Goal: Task Accomplishment & Management: Complete application form

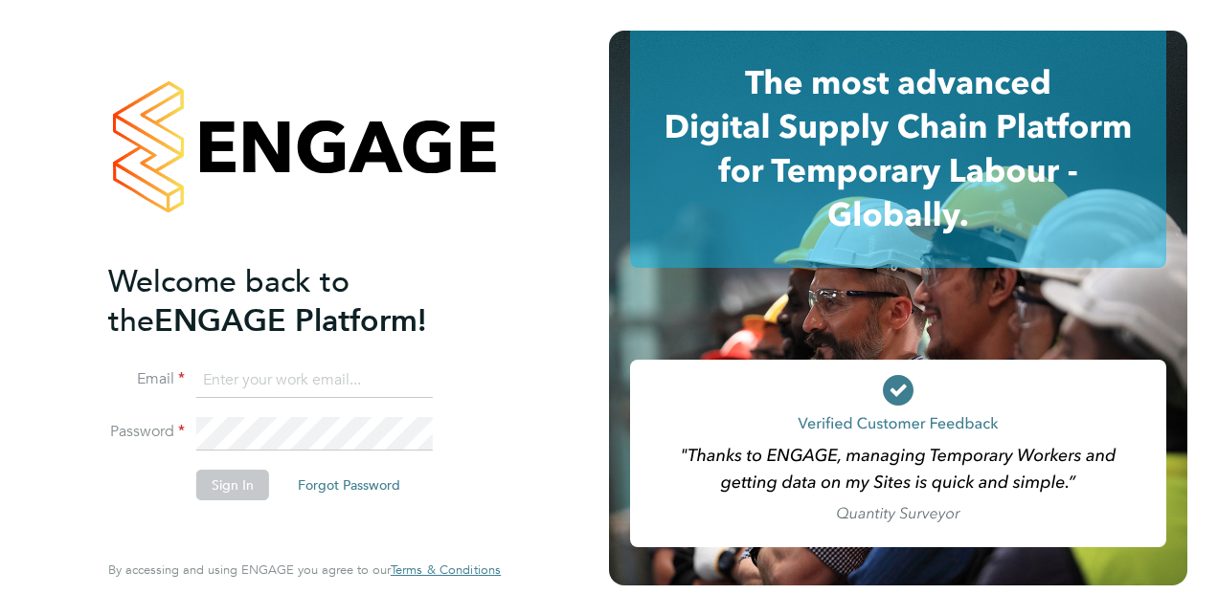
type input "gmkilbride@gmail.com"
click at [222, 486] on button "Sign In" at bounding box center [232, 485] width 73 height 31
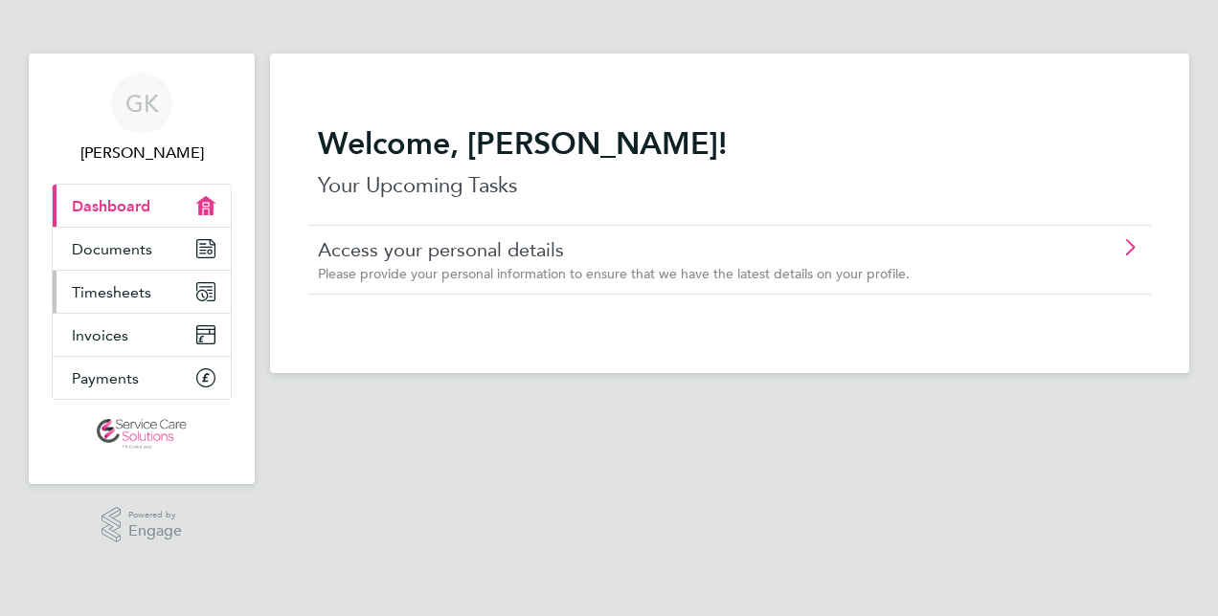
click at [128, 295] on span "Timesheets" at bounding box center [111, 292] width 79 height 18
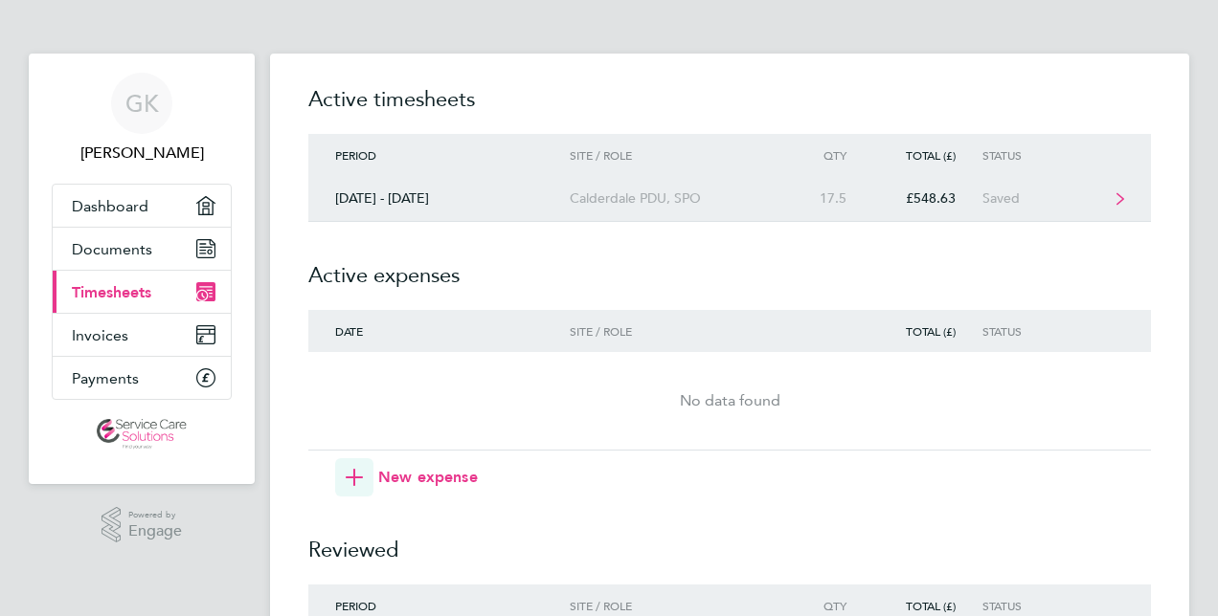
click at [867, 192] on div "17.5" at bounding box center [831, 198] width 84 height 16
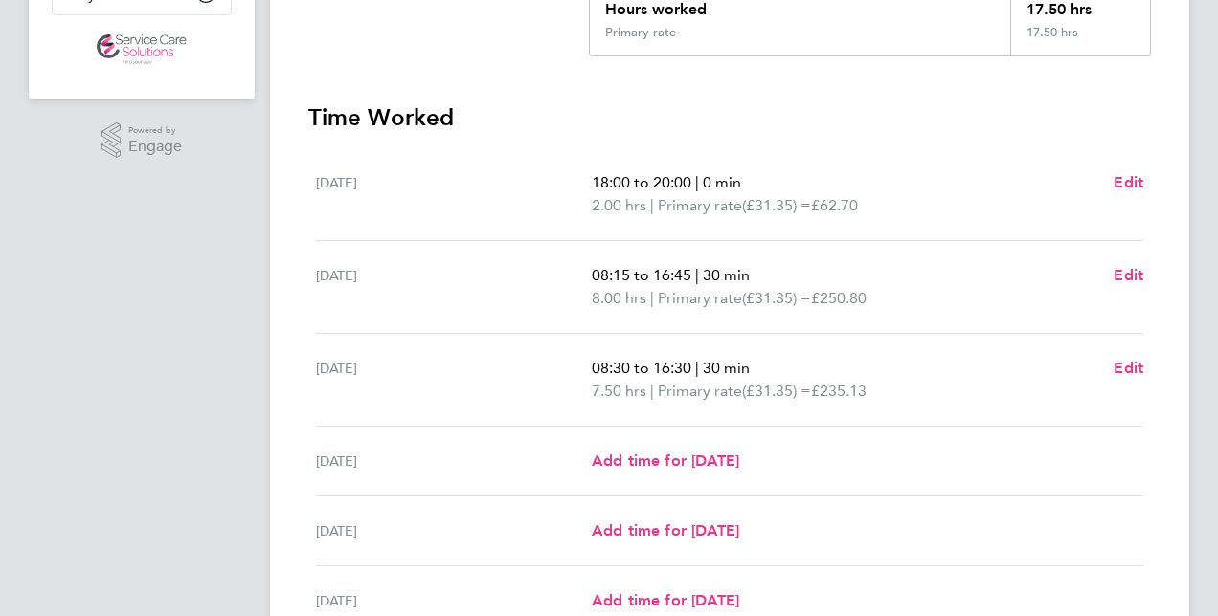
scroll to position [397, 0]
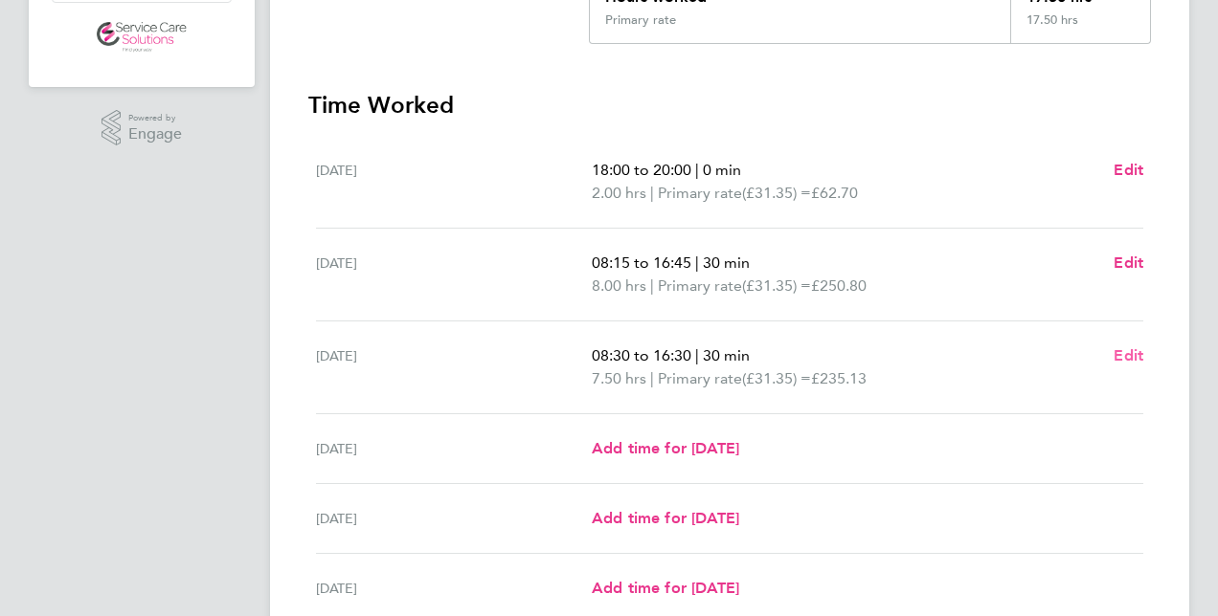
click at [1126, 356] on span "Edit" at bounding box center [1128, 356] width 30 height 18
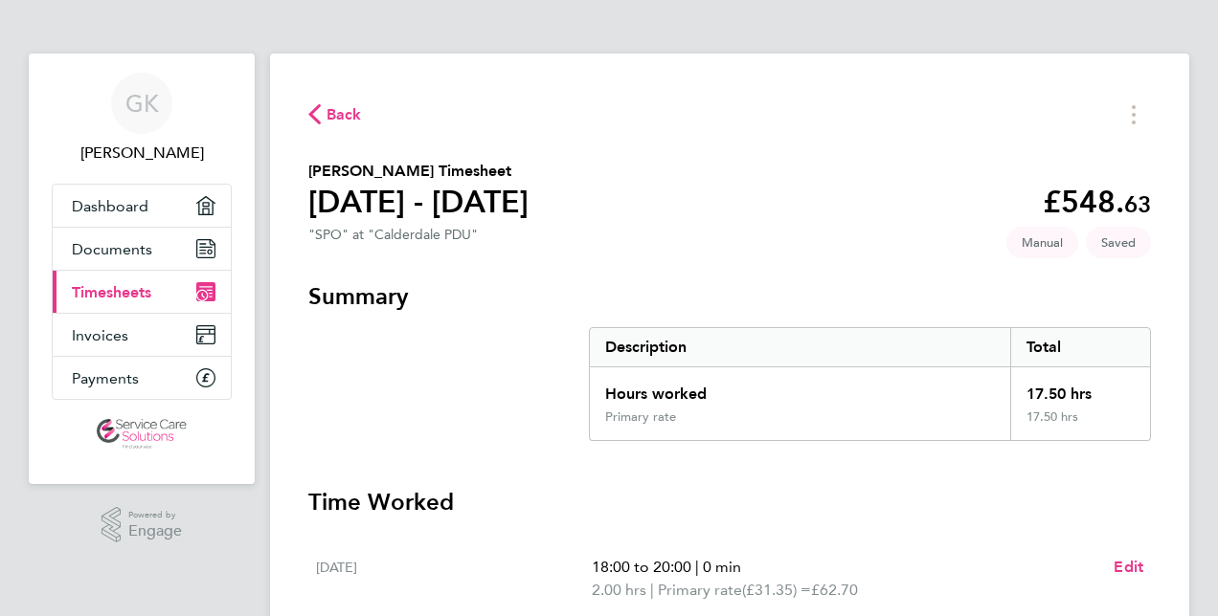
select select "30"
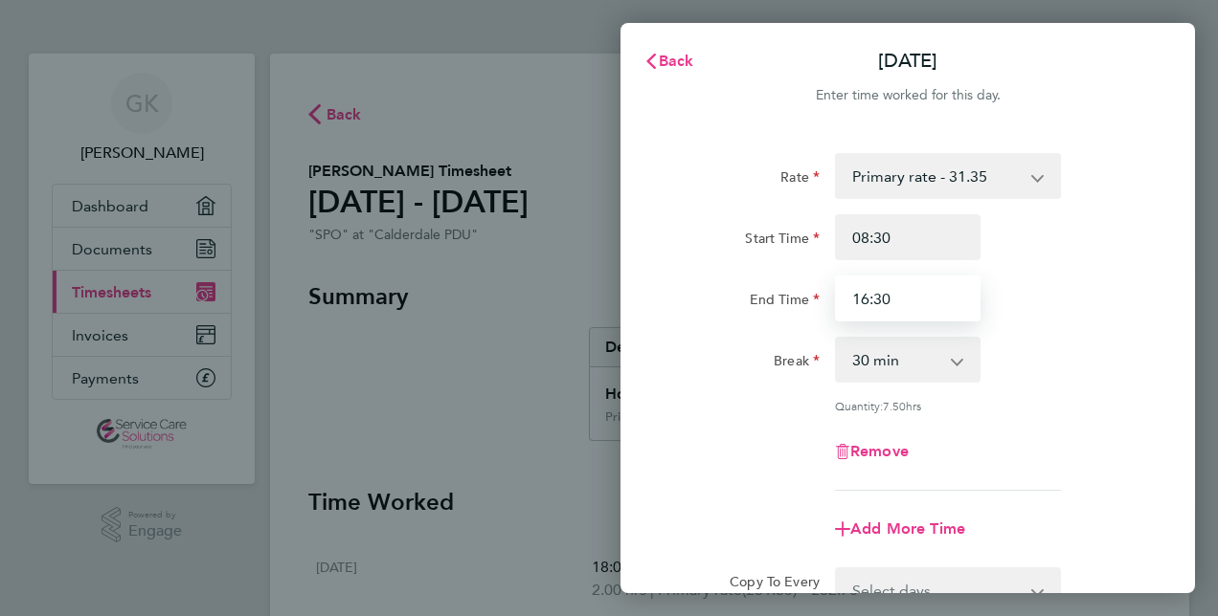
click at [907, 302] on input "16:30" at bounding box center [907, 299] width 145 height 46
type input "17:15"
click at [1026, 352] on div "Break 0 min 15 min 30 min 45 min 60 min 75 min 90 min" at bounding box center [907, 360] width 482 height 46
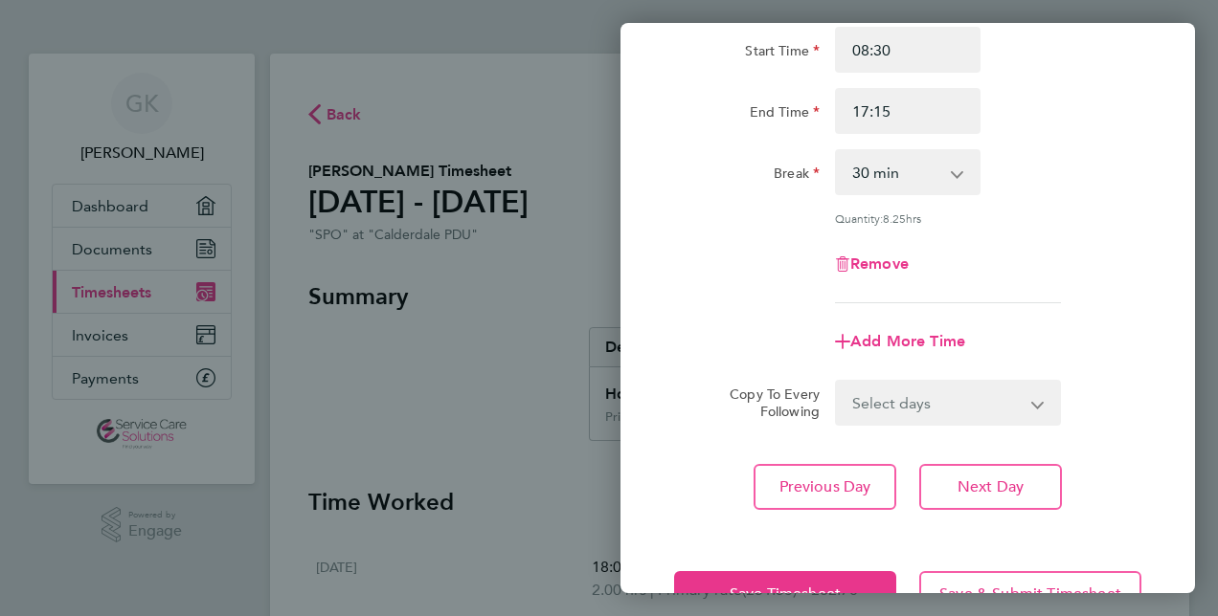
scroll to position [248, 0]
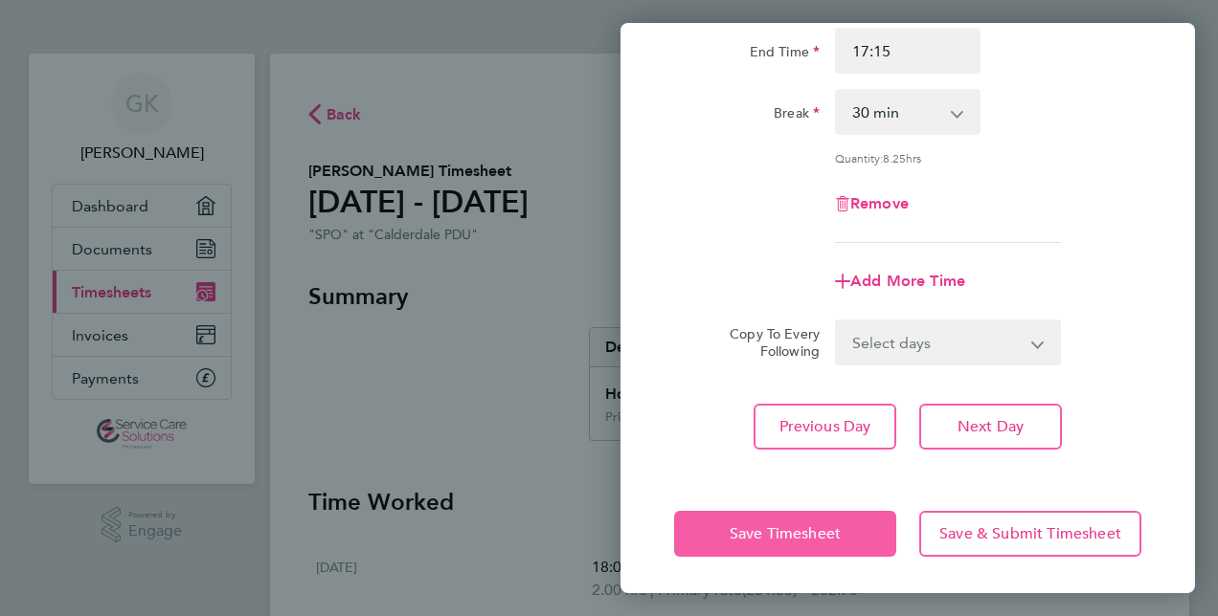
click at [831, 532] on span "Save Timesheet" at bounding box center [784, 534] width 111 height 19
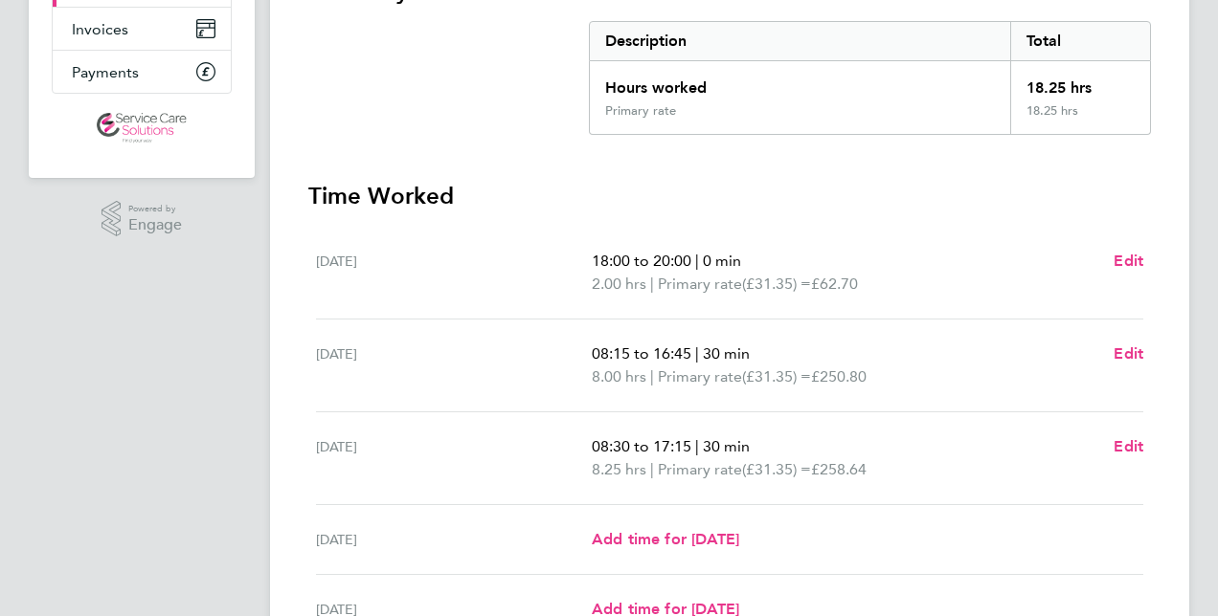
scroll to position [327, 0]
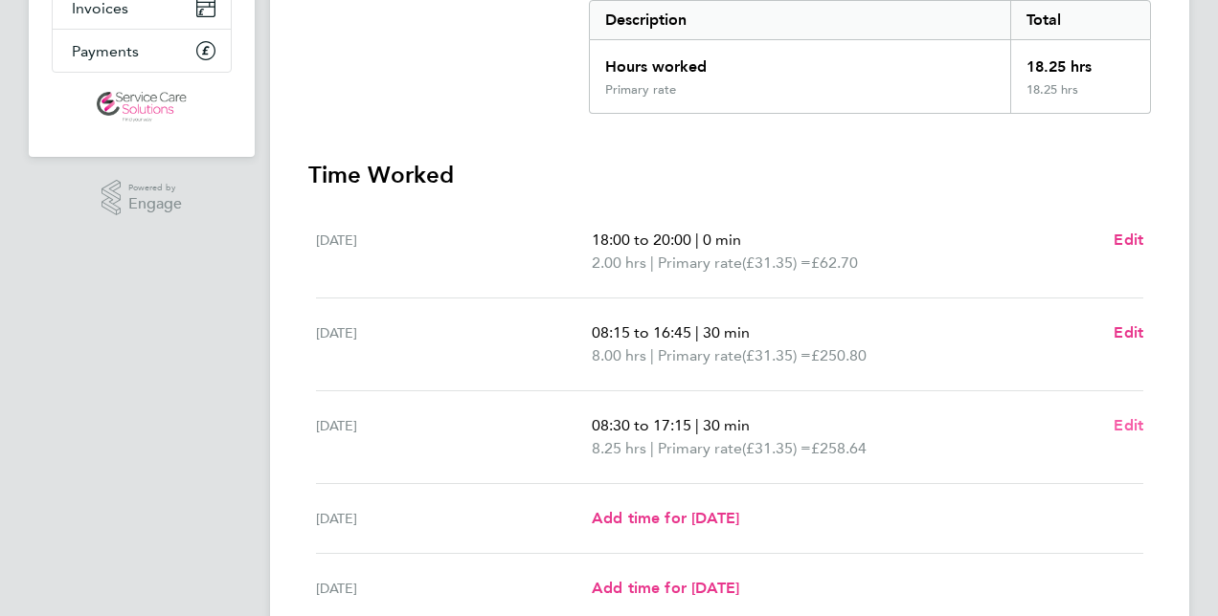
click at [1124, 423] on span "Edit" at bounding box center [1128, 425] width 30 height 18
select select "30"
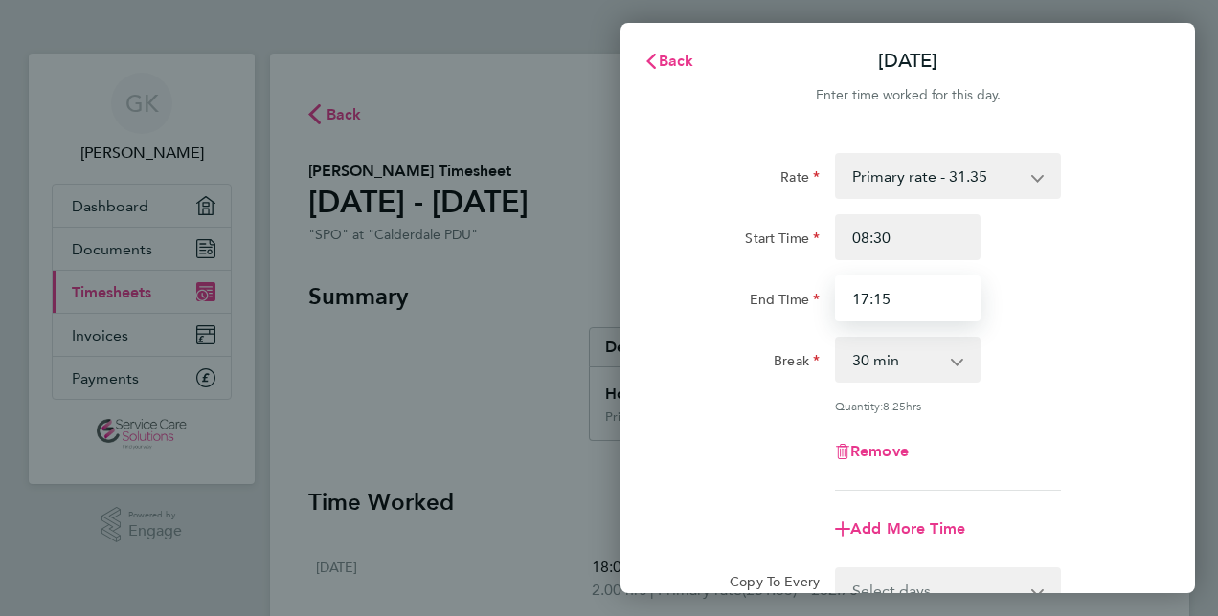
drag, startPoint x: 904, startPoint y: 303, endPoint x: 875, endPoint y: 304, distance: 28.7
click at [875, 304] on input "17:15" at bounding box center [907, 299] width 145 height 46
type input "17:15"
click at [1079, 326] on div "Rate Primary rate - 31.35 Start Time 08:30 End Time 17:15 Break 0 min 15 min 30…" at bounding box center [907, 322] width 467 height 338
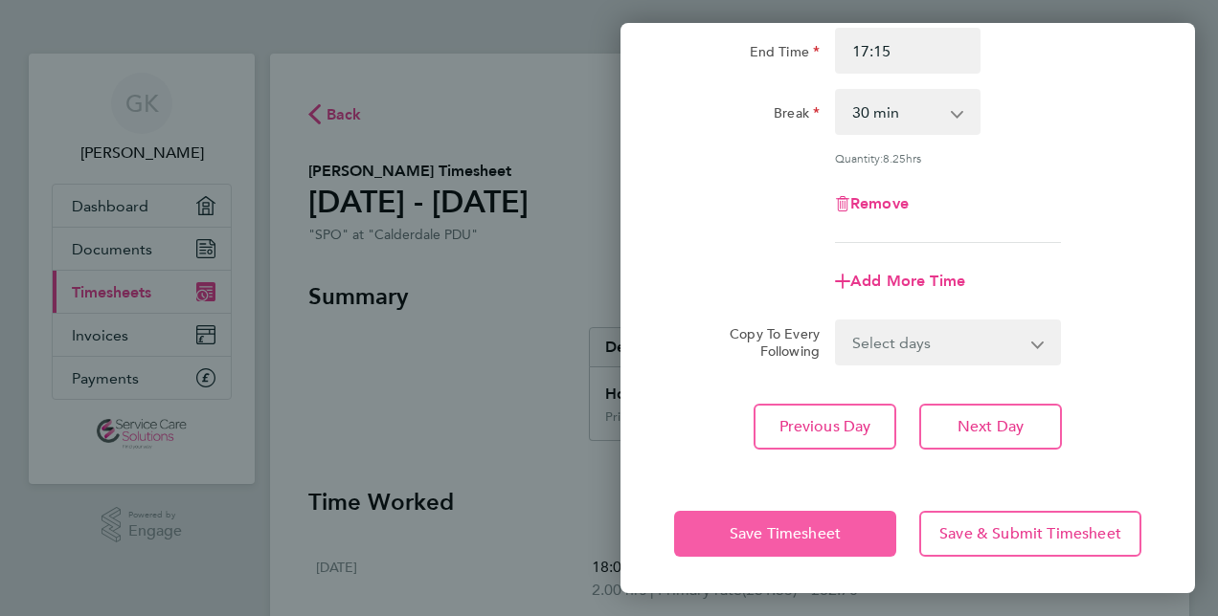
click at [797, 540] on span "Save Timesheet" at bounding box center [784, 534] width 111 height 19
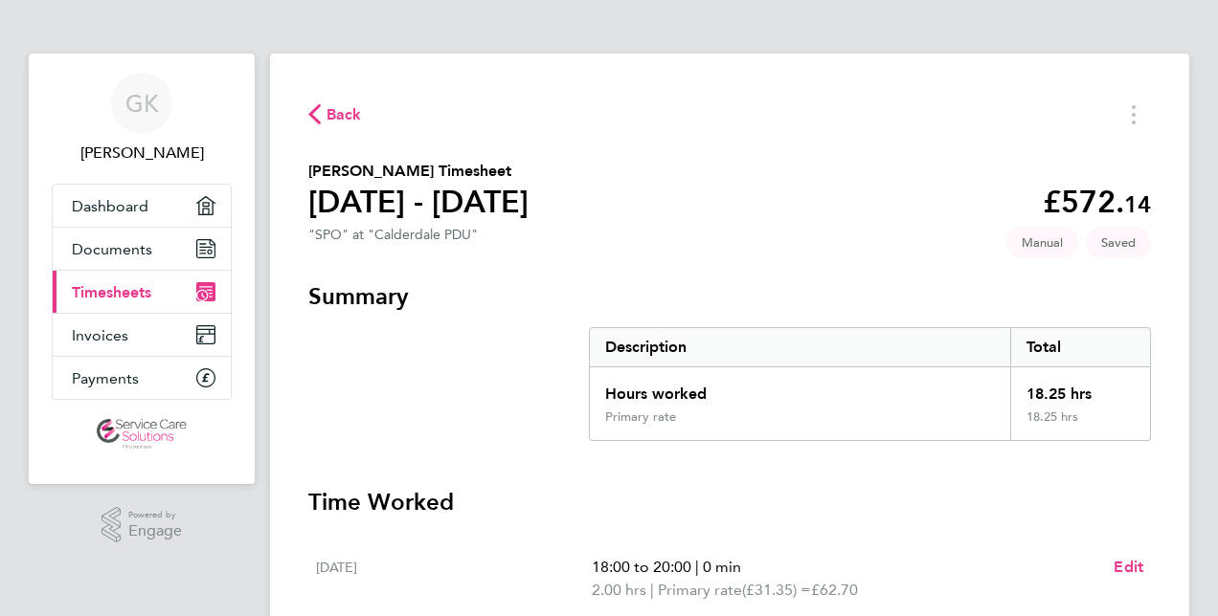
click at [345, 115] on span "Back" at bounding box center [343, 114] width 35 height 23
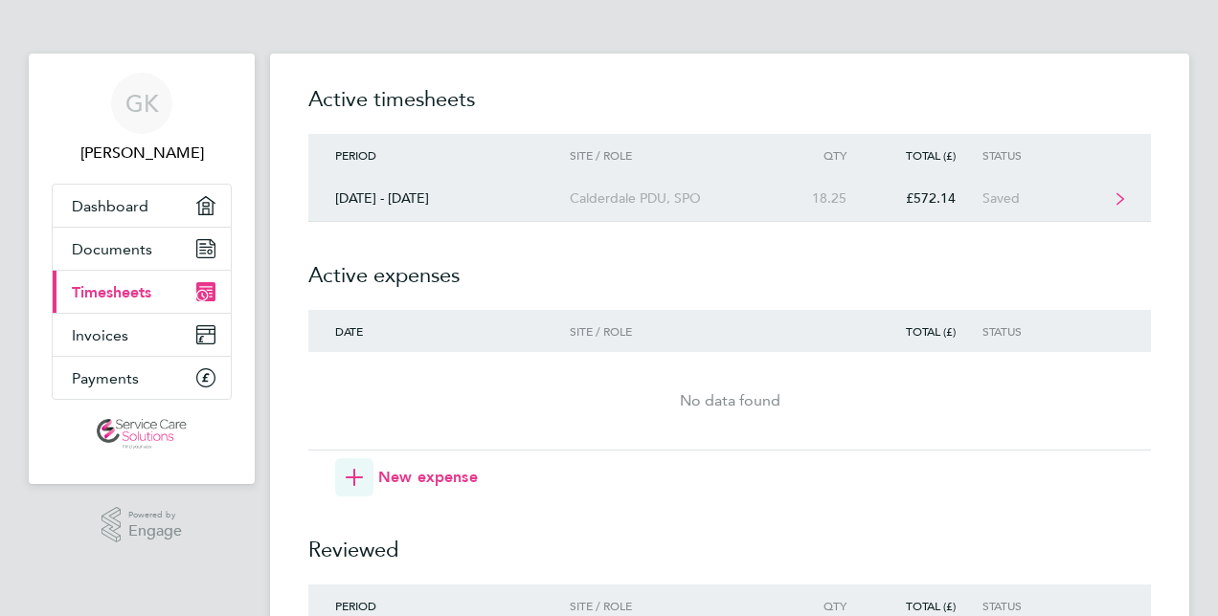
click at [427, 193] on div "[DATE] - [DATE]" at bounding box center [438, 198] width 261 height 16
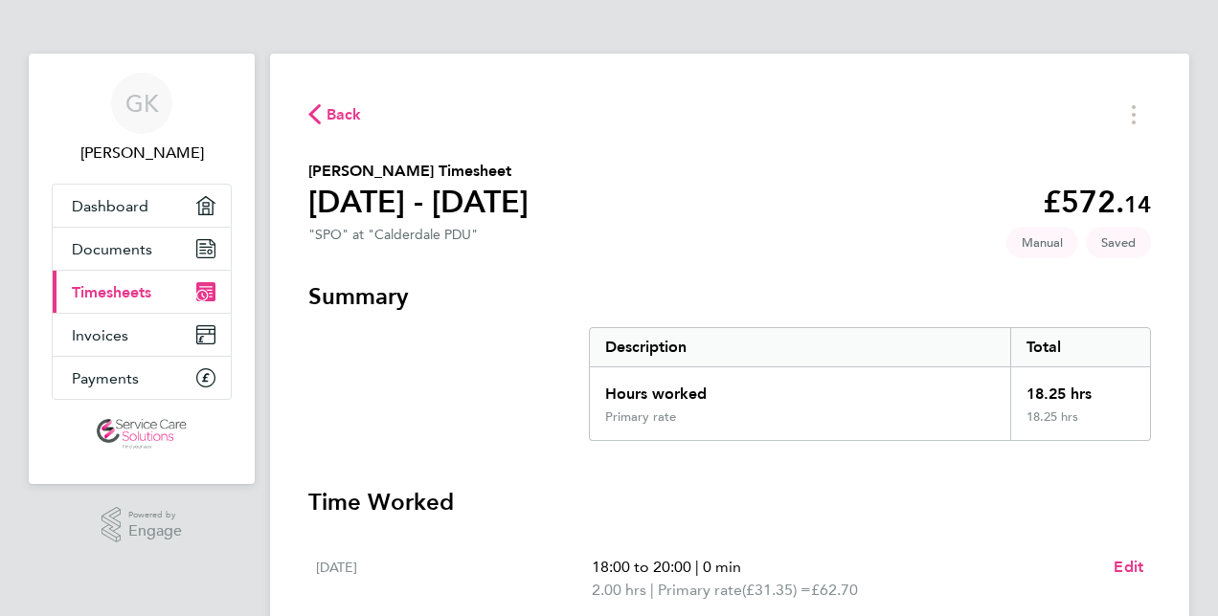
scroll to position [287, 0]
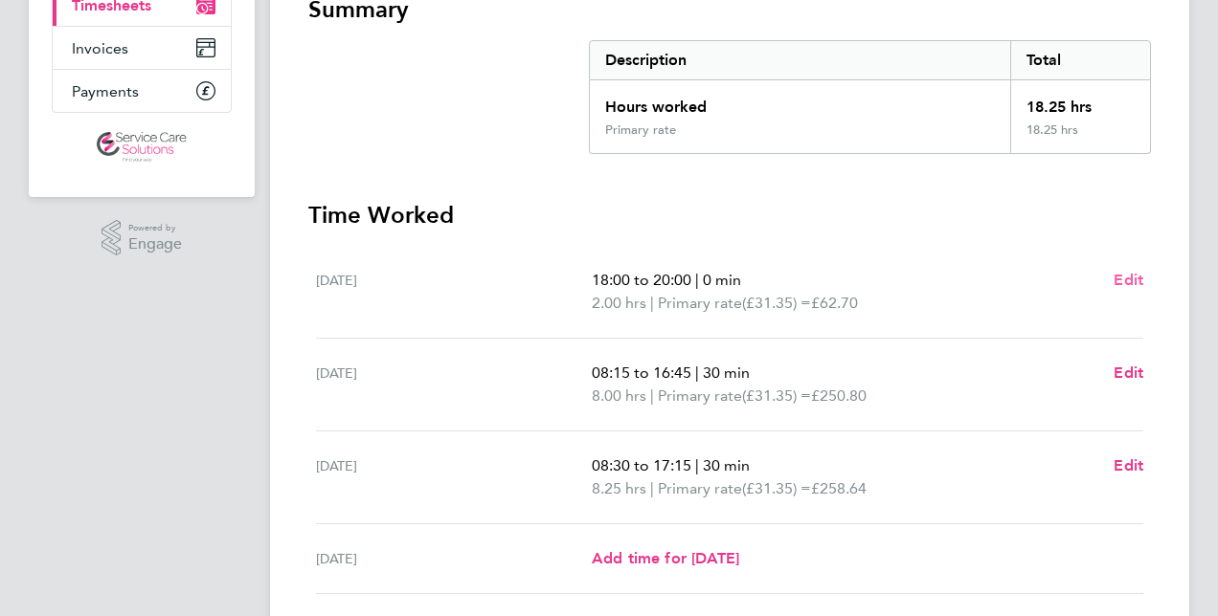
click at [1126, 277] on span "Edit" at bounding box center [1128, 280] width 30 height 18
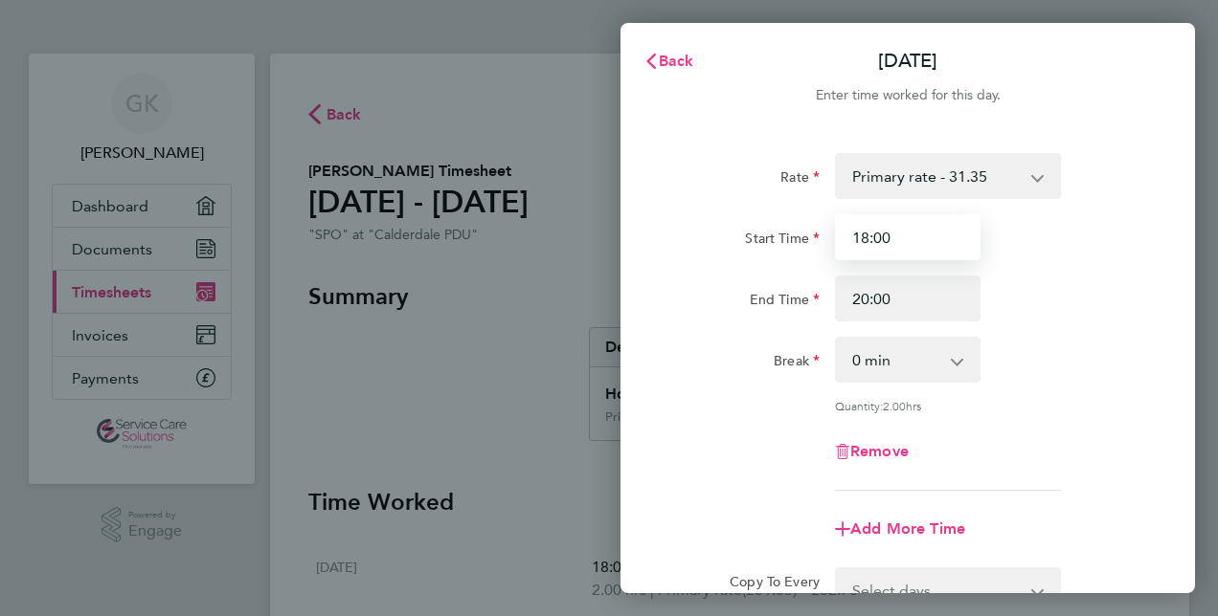
click at [866, 236] on input "18:00" at bounding box center [907, 237] width 145 height 46
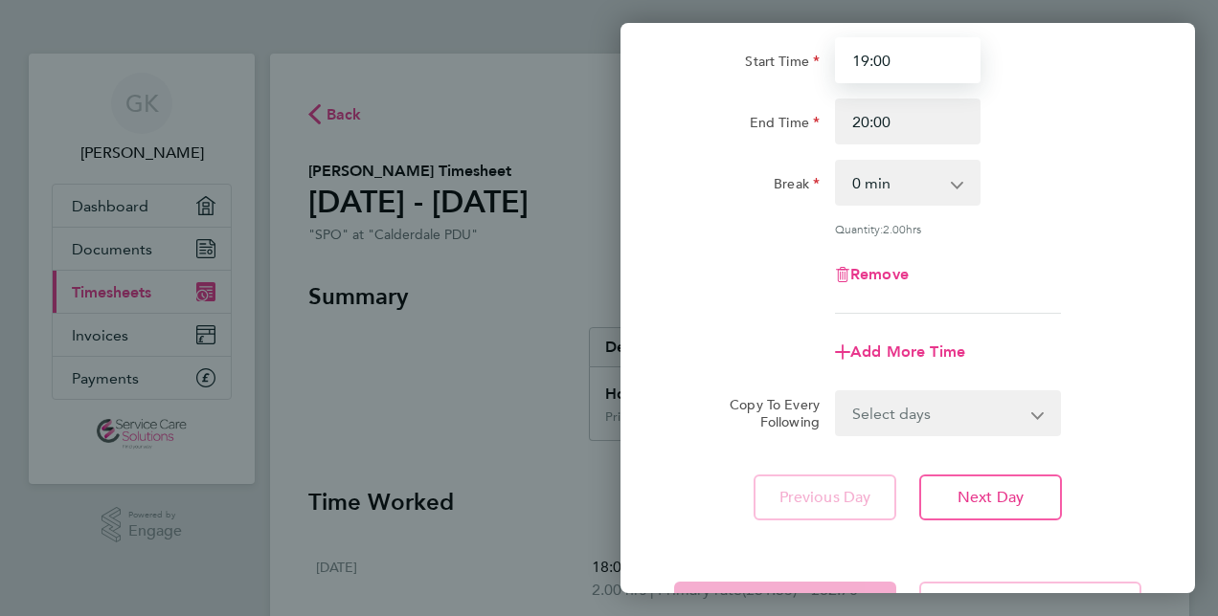
scroll to position [248, 0]
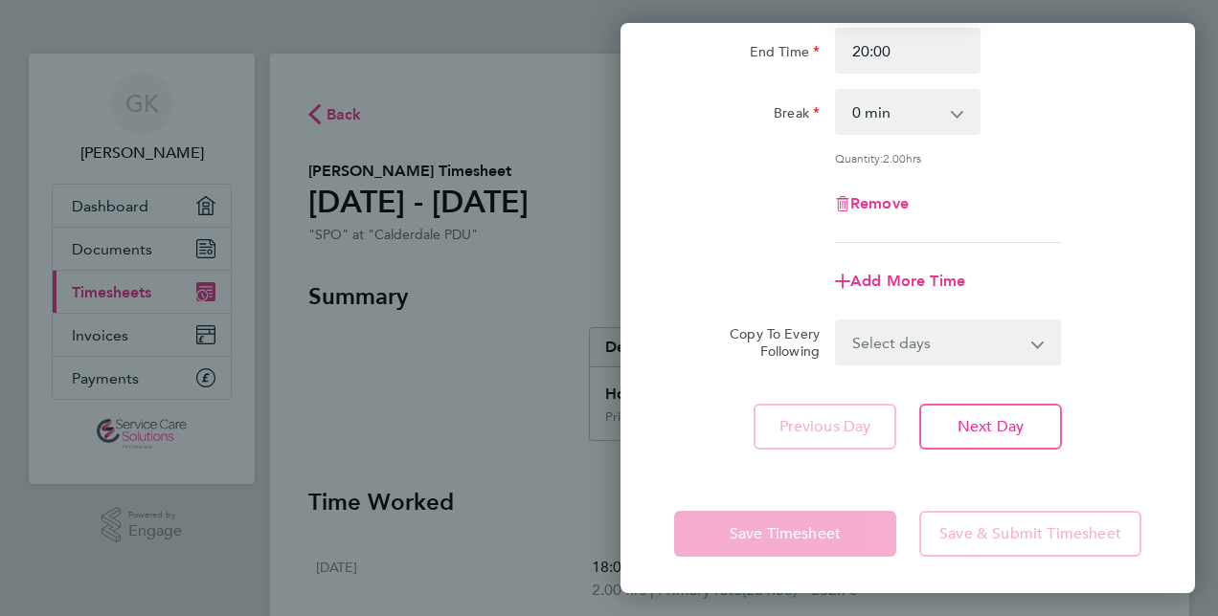
type input "19:00"
click at [817, 540] on app-form-button "Save Timesheet" at bounding box center [791, 534] width 234 height 46
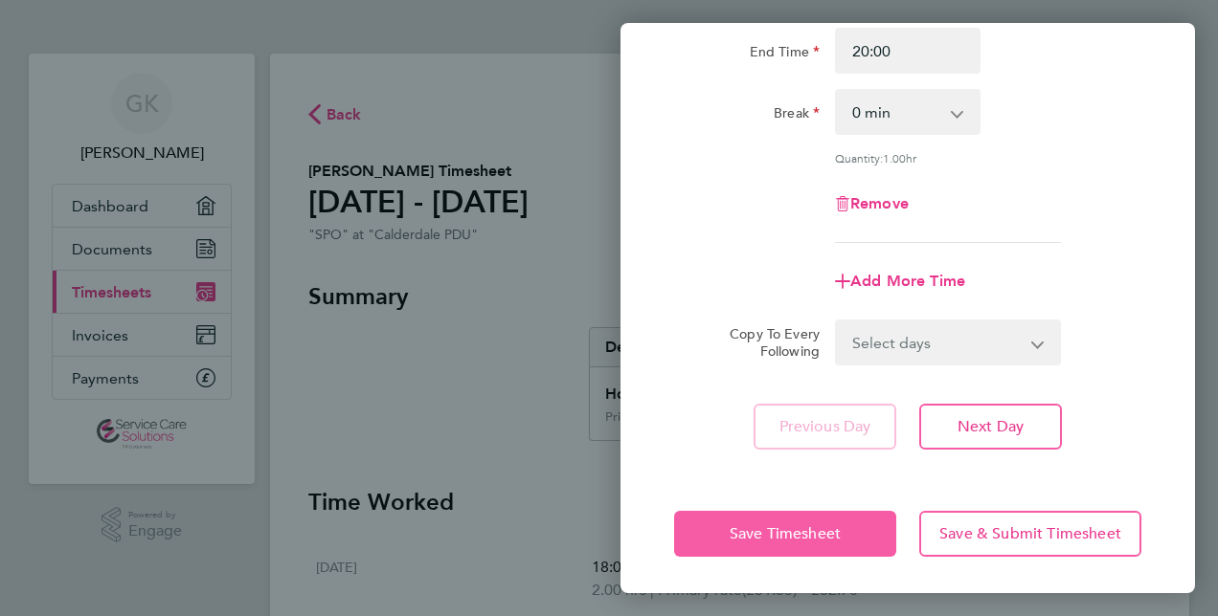
click at [817, 521] on button "Save Timesheet" at bounding box center [785, 534] width 222 height 46
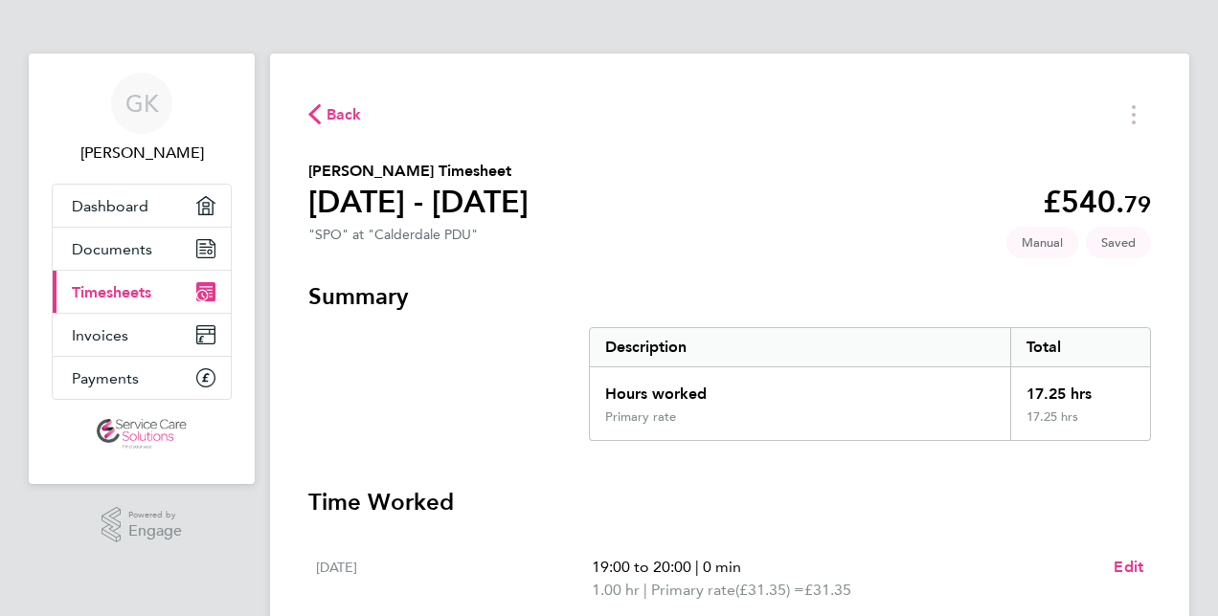
click at [128, 285] on span "Timesheets" at bounding box center [111, 292] width 79 height 18
